Goal: Connect with others: Connect with others

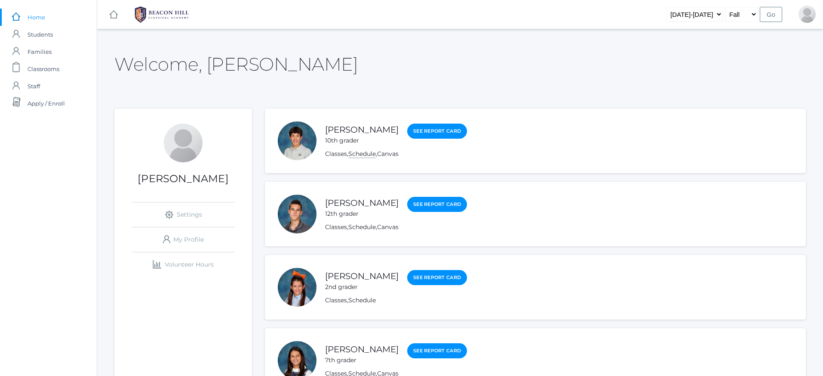
click at [358, 152] on link "Schedule" at bounding box center [362, 154] width 28 height 8
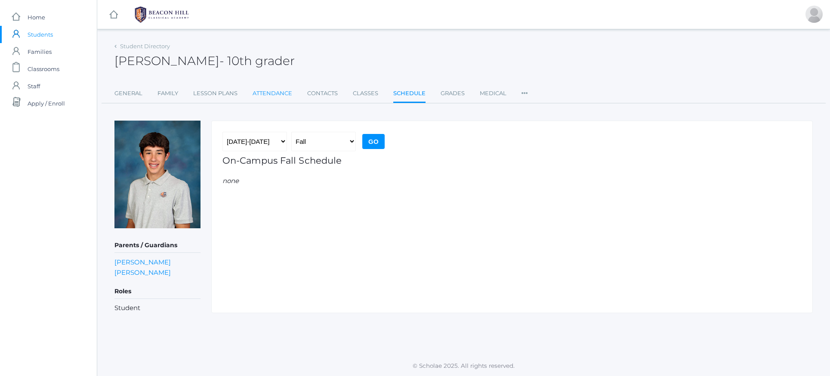
click at [266, 92] on link "Attendance" at bounding box center [273, 93] width 40 height 17
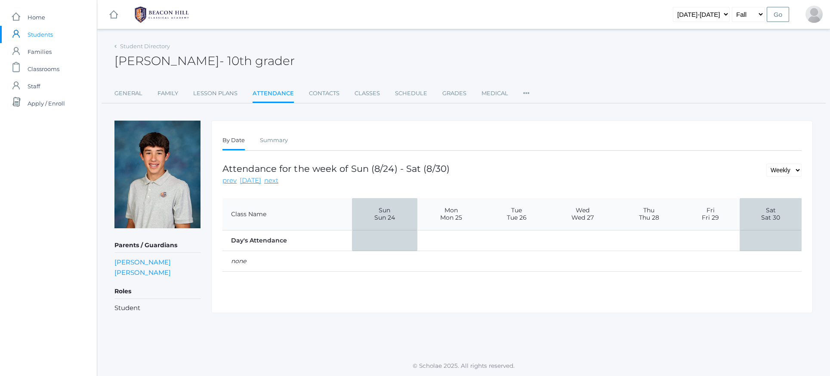
click at [311, 91] on link "Contacts" at bounding box center [324, 93] width 31 height 17
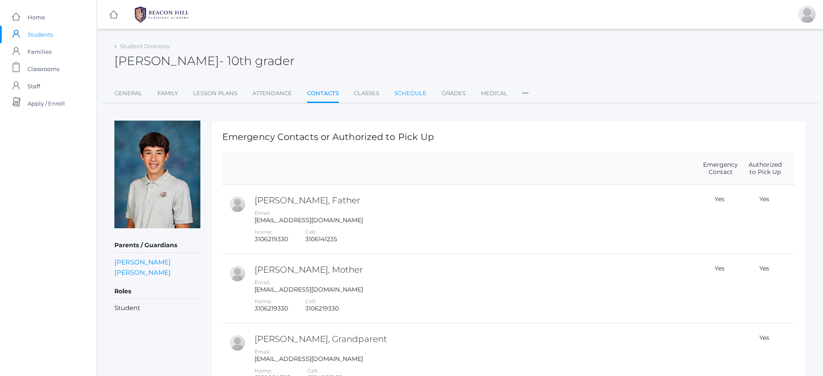
click at [395, 92] on link "Schedule" at bounding box center [411, 93] width 32 height 17
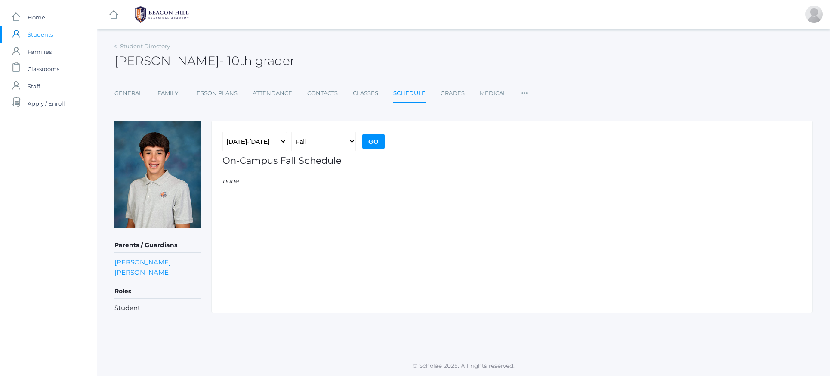
click at [467, 90] on ul "General Family Lesson Plans Attendance Contacts Classes Schedule Grades Medical…" at bounding box center [463, 94] width 698 height 18
click at [314, 95] on link "Contacts" at bounding box center [322, 93] width 31 height 17
click at [376, 135] on input "Go" at bounding box center [373, 141] width 22 height 15
click at [126, 90] on link "General" at bounding box center [128, 93] width 28 height 17
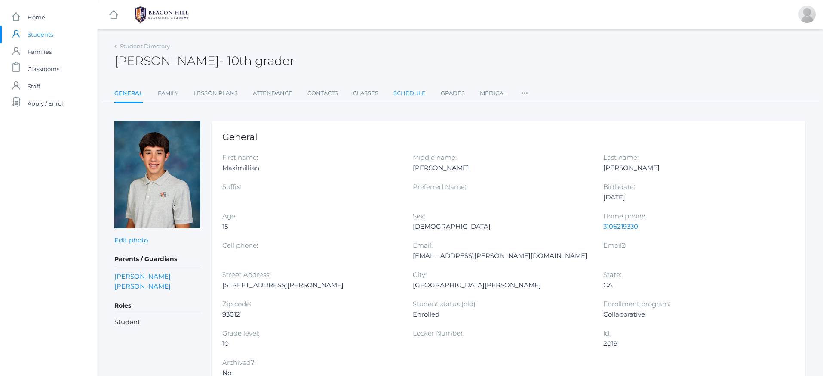
click at [396, 92] on link "Schedule" at bounding box center [410, 93] width 32 height 17
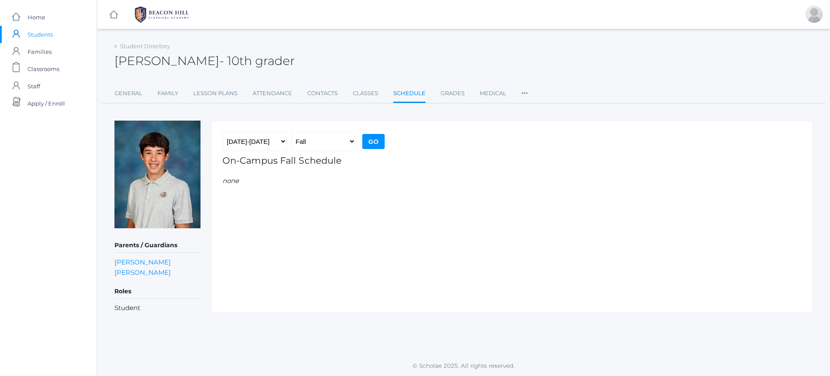
click at [368, 139] on input "Go" at bounding box center [373, 141] width 22 height 15
click at [364, 96] on link "Classes" at bounding box center [365, 93] width 25 height 17
click at [372, 134] on input "Go" at bounding box center [373, 141] width 22 height 15
click at [227, 99] on link "Lesson Plans" at bounding box center [215, 93] width 44 height 17
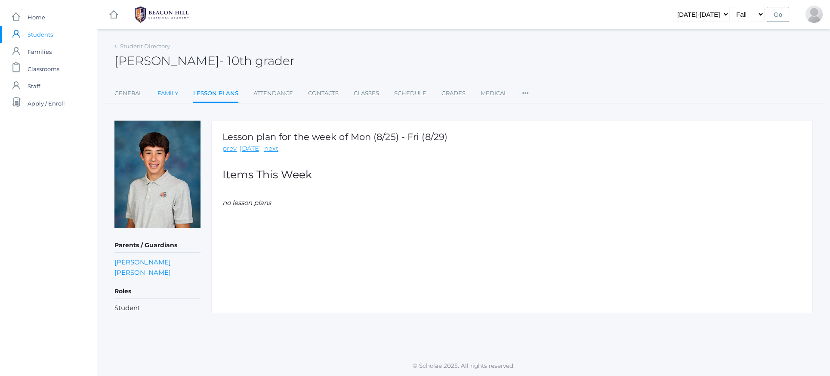
scroll to position [0, 0]
click at [173, 99] on link "Family" at bounding box center [167, 93] width 21 height 17
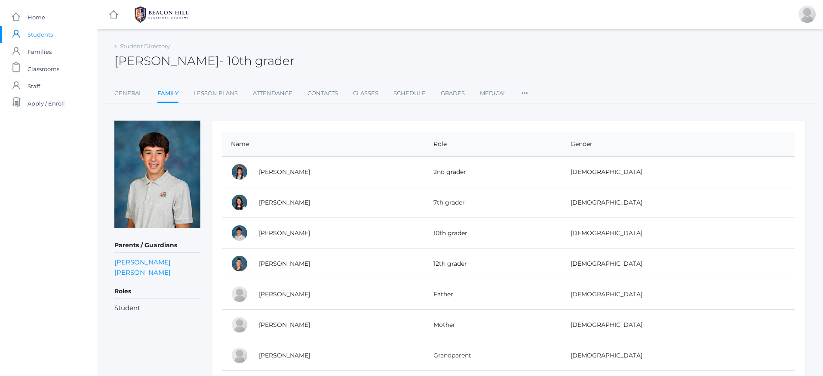
click at [524, 94] on icon at bounding box center [525, 91] width 6 height 12
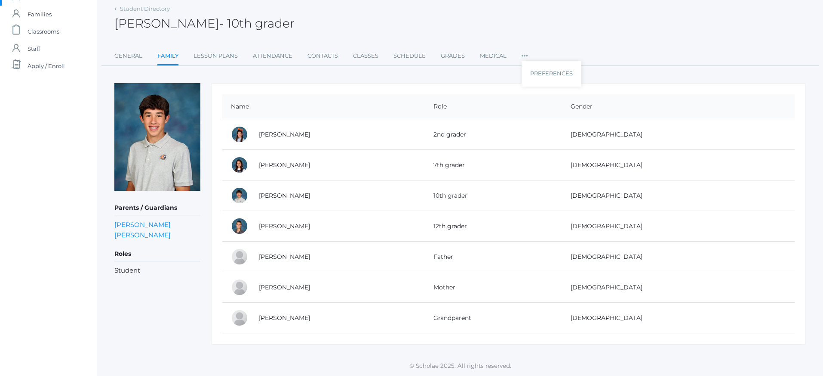
scroll to position [37, 0]
click at [308, 222] on link "[PERSON_NAME]" at bounding box center [284, 226] width 51 height 8
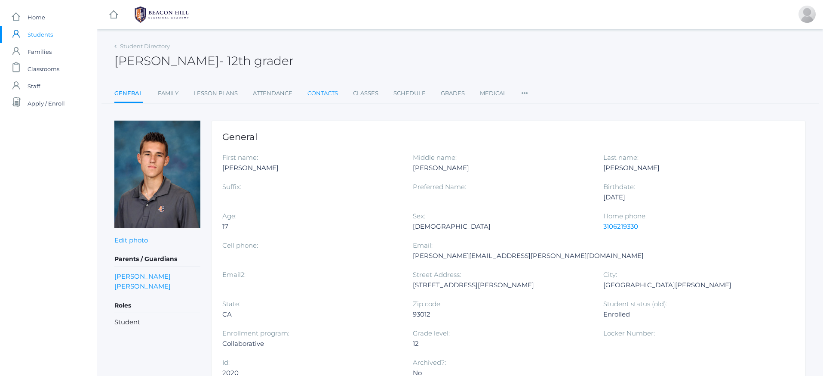
click at [323, 93] on link "Contacts" at bounding box center [323, 93] width 31 height 17
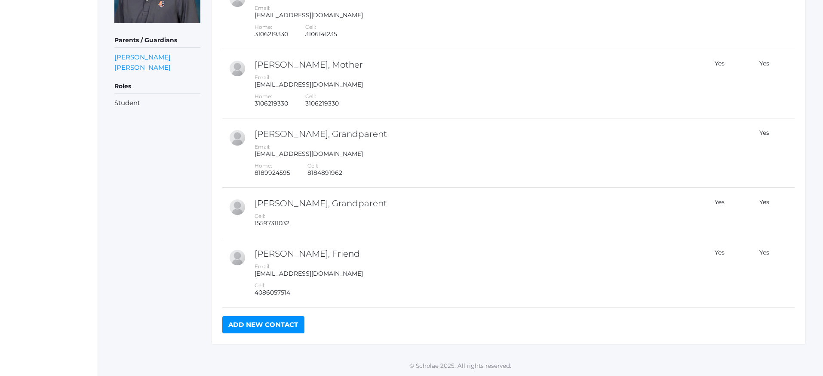
scroll to position [204, 0]
click at [287, 325] on link "Add New Contact" at bounding box center [263, 324] width 82 height 17
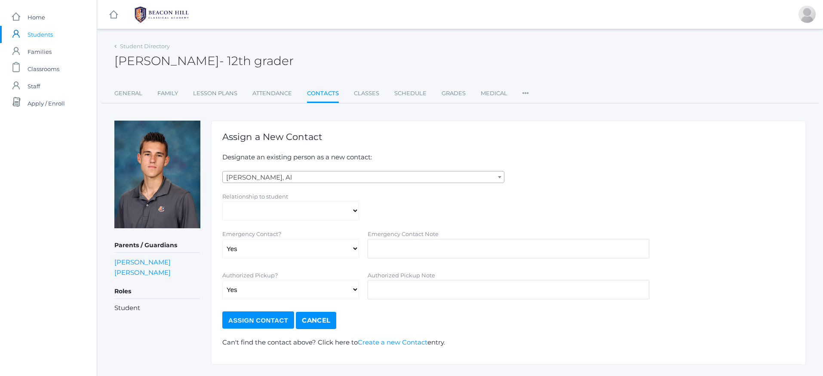
click at [262, 200] on div "Relationship to student" at bounding box center [290, 196] width 137 height 10
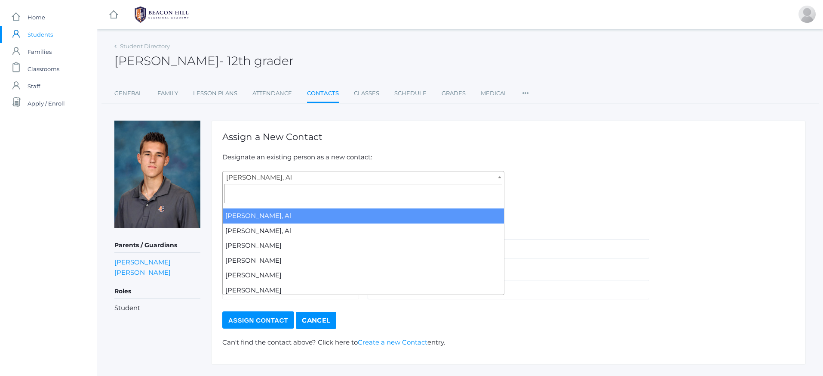
click at [299, 174] on span "[PERSON_NAME], Al" at bounding box center [363, 177] width 281 height 12
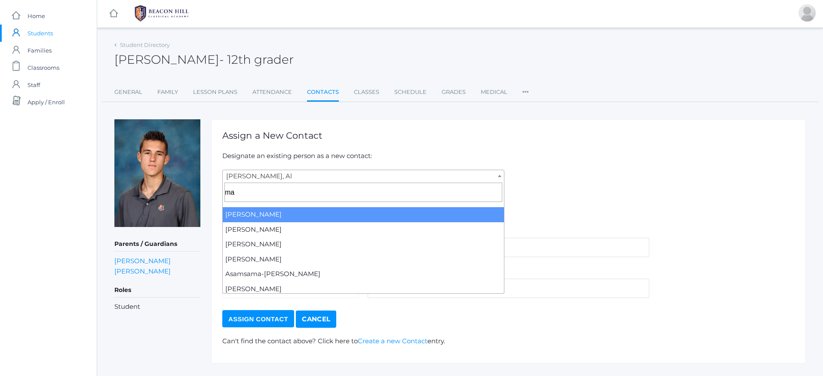
type input "m"
